Goal: Information Seeking & Learning: Learn about a topic

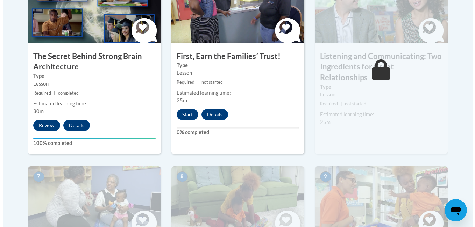
scroll to position [465, 0]
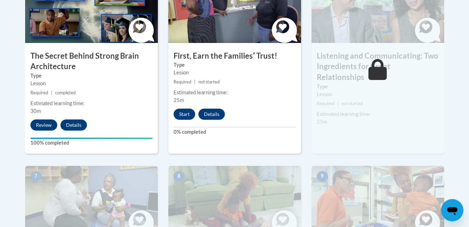
click at [234, 58] on h3 "First, Earn the Familiesʹ Trust!" at bounding box center [234, 56] width 133 height 11
click at [187, 116] on button "Start" at bounding box center [185, 114] width 22 height 11
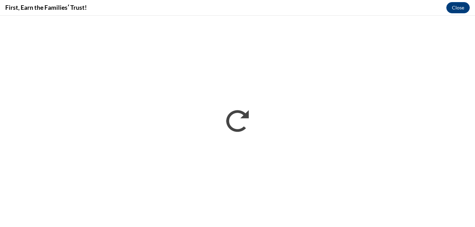
scroll to position [0, 0]
